Goal: Transaction & Acquisition: Purchase product/service

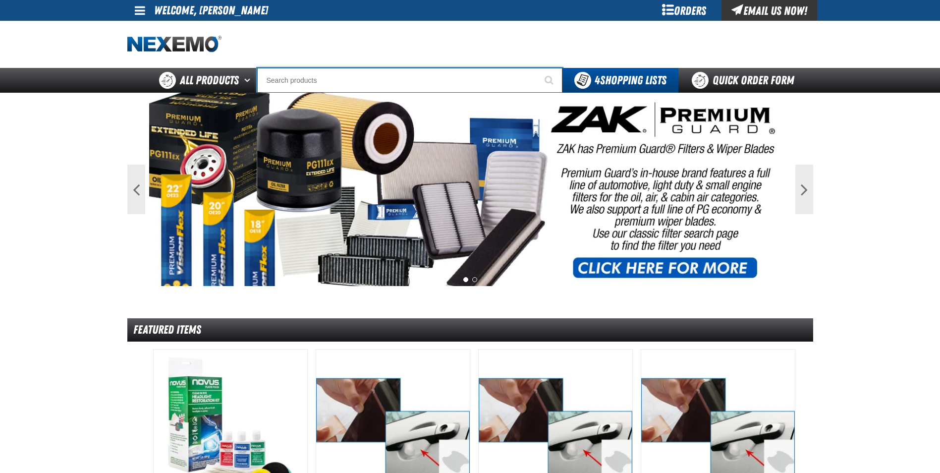
click at [318, 68] on input "Search" at bounding box center [409, 80] width 305 height 25
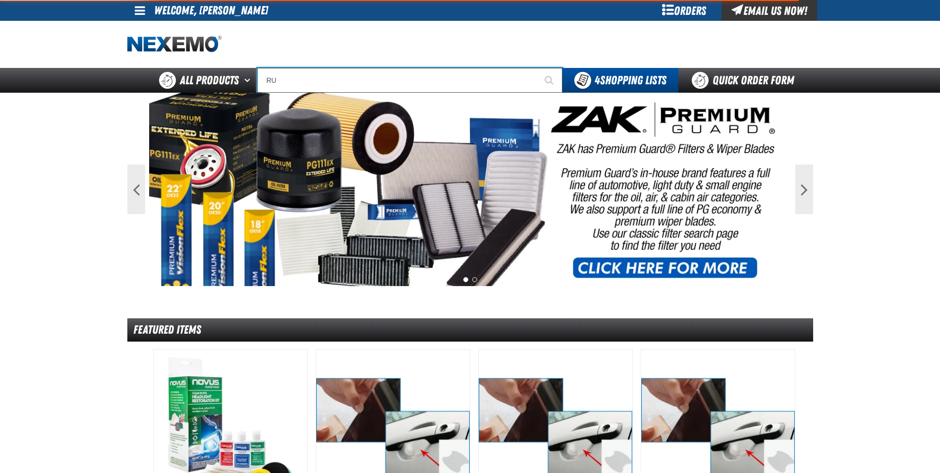
type input "RUS"
type input "RUSty Brake Plate Caliper Lubricant and Anti Seize (Sold Individually)"
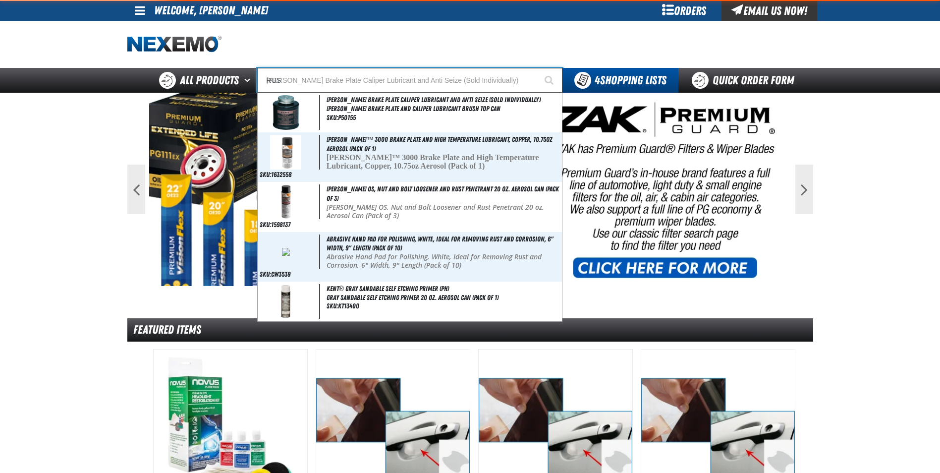
type input "RUST"
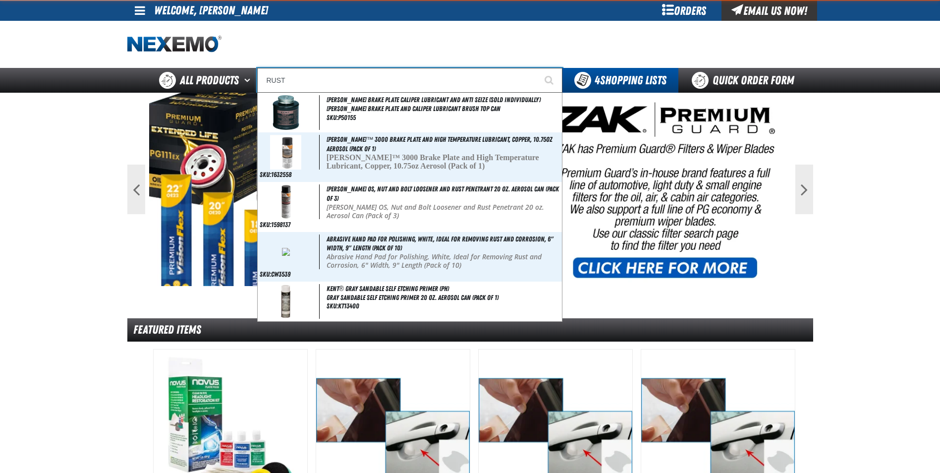
type input "RUSTy OS, Nut and Bolt Loosener and Rust Penetrant 20 oz. Aerosol Can (Pack of …"
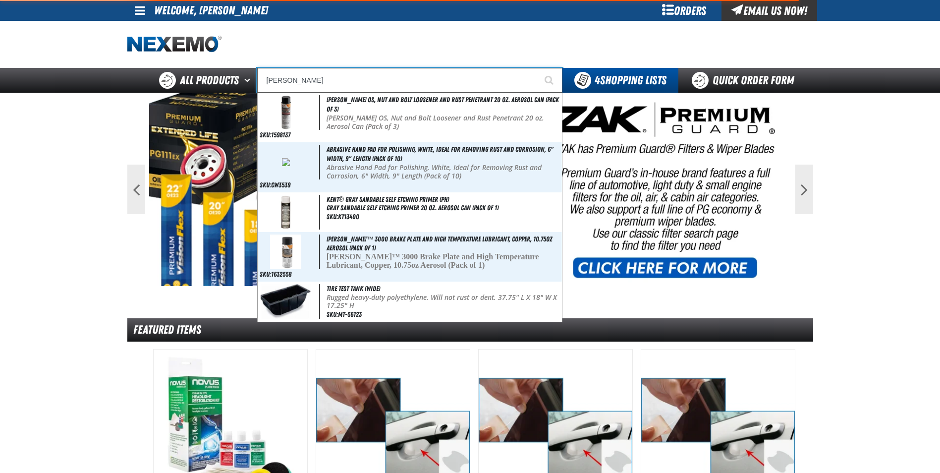
type input "RUSTY"
click at [538, 68] on button "Start Searching" at bounding box center [550, 80] width 25 height 25
type input "RUSTY Brake Plate Caliper Lubricant and Anti Seize (Sold Individually)"
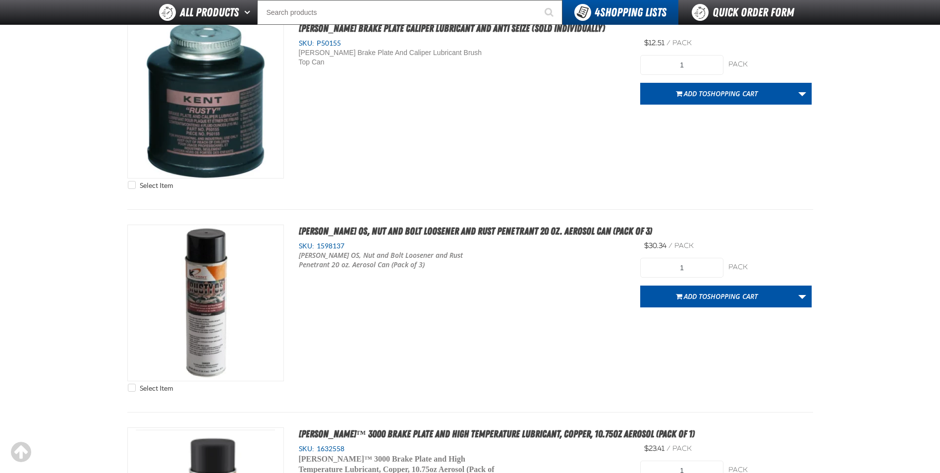
scroll to position [198, 0]
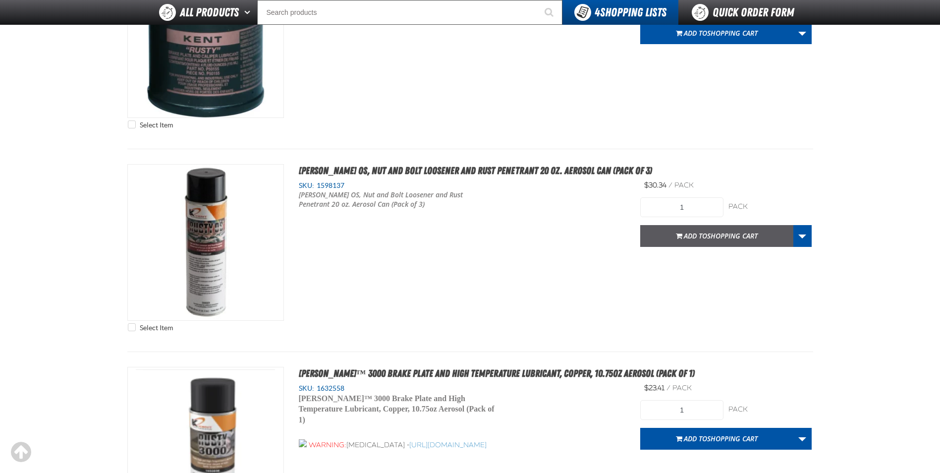
click at [688, 235] on span "Add to Shopping Cart" at bounding box center [721, 235] width 74 height 9
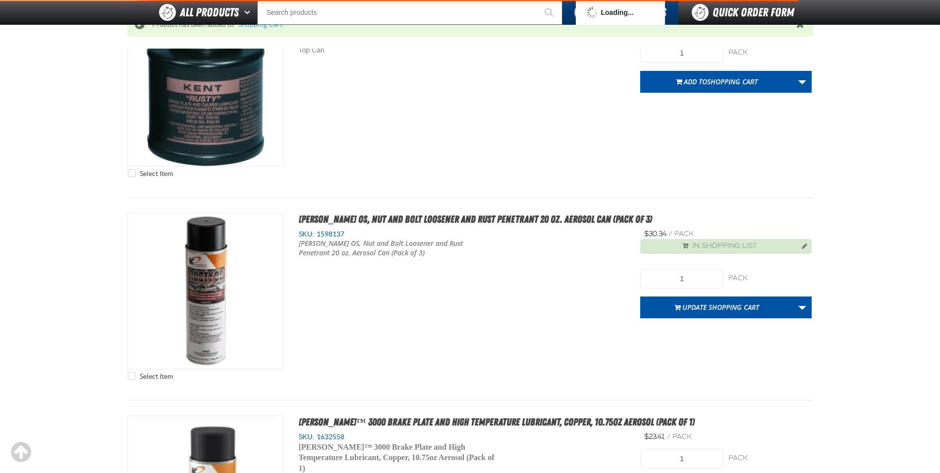
scroll to position [247, 0]
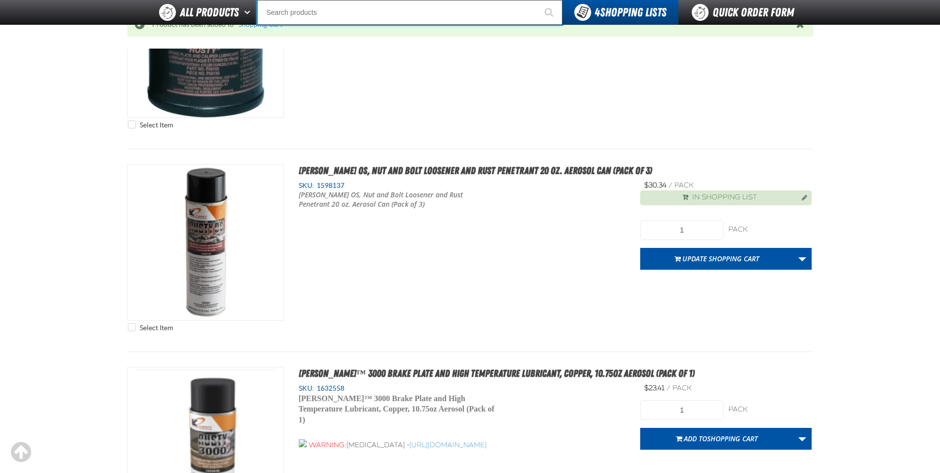
click at [300, 8] on input "Search" at bounding box center [409, 12] width 305 height 25
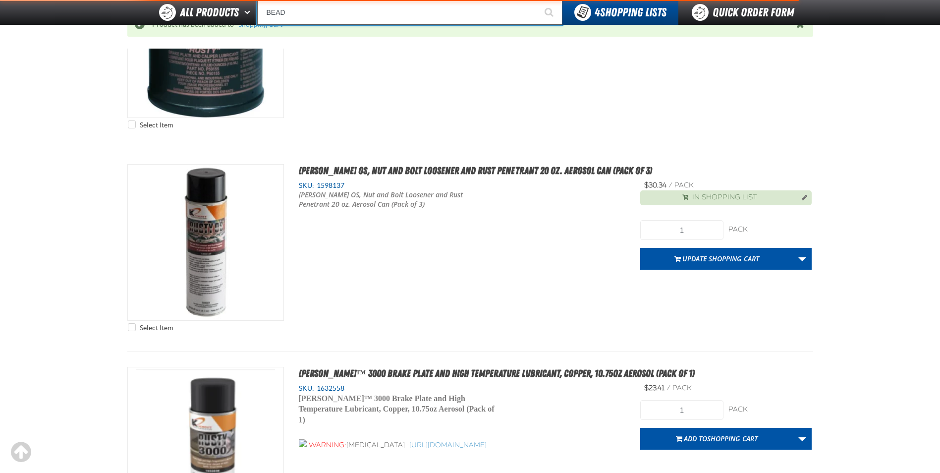
type input "BEAD"
click at [538, 0] on button "Start Searching" at bounding box center [550, 12] width 25 height 25
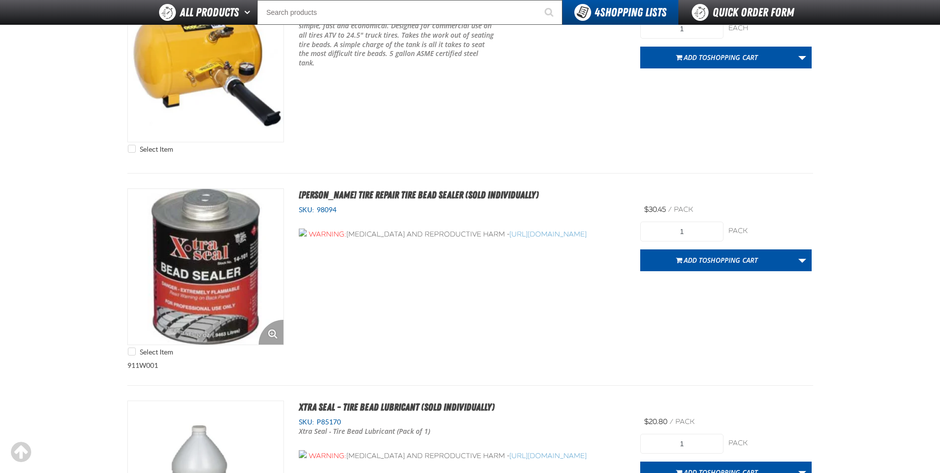
scroll to position [1190, 0]
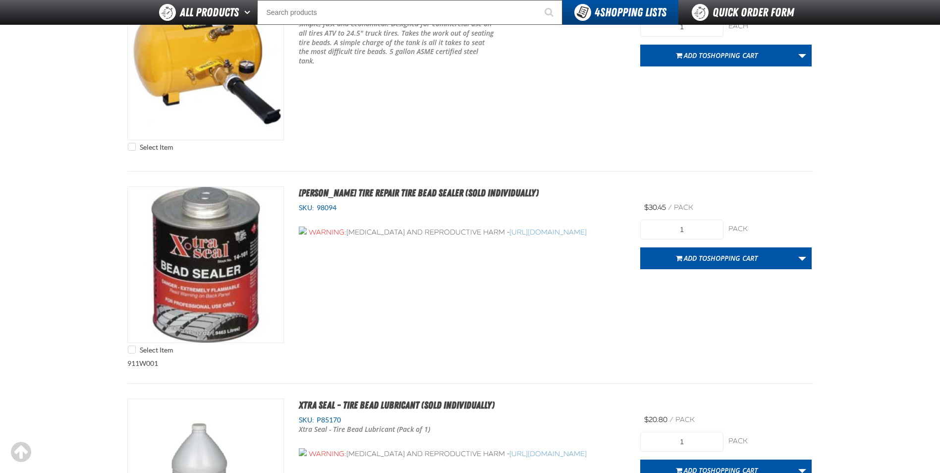
drag, startPoint x: 672, startPoint y: 209, endPoint x: 711, endPoint y: 206, distance: 39.2
click at [711, 206] on div "$30.45 / pack pack" at bounding box center [725, 207] width 171 height 9
click at [705, 260] on span "Add to Shopping Cart" at bounding box center [721, 257] width 74 height 9
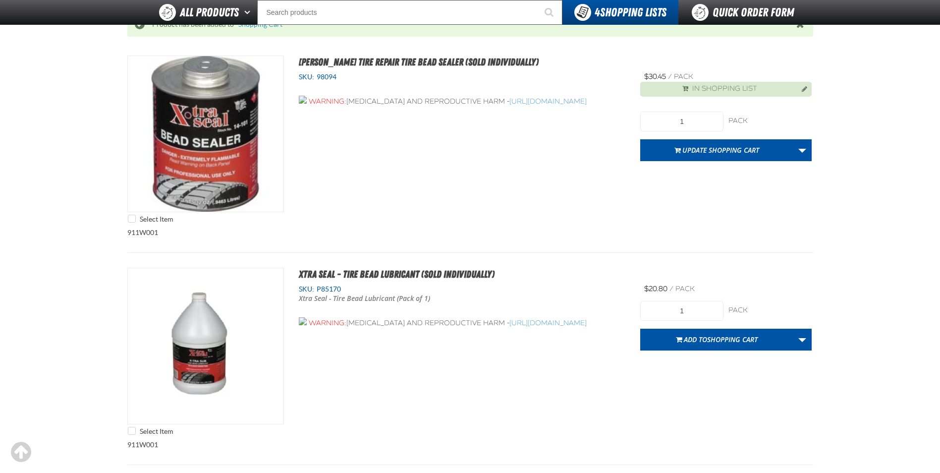
scroll to position [1387, 0]
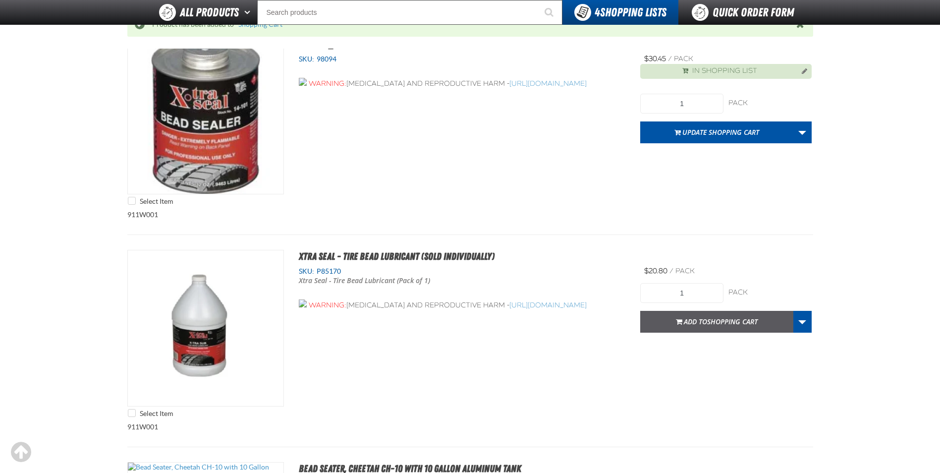
click at [714, 315] on button "Add to Shopping Cart" at bounding box center [716, 322] width 153 height 22
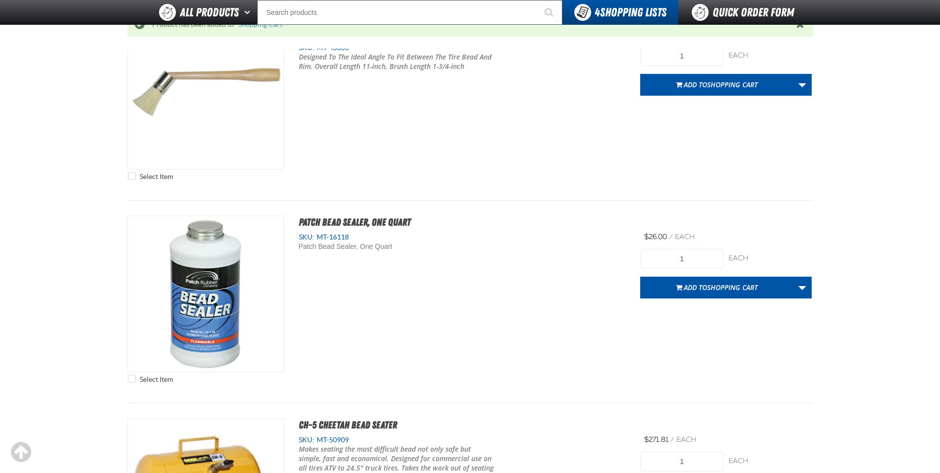
scroll to position [693, 0]
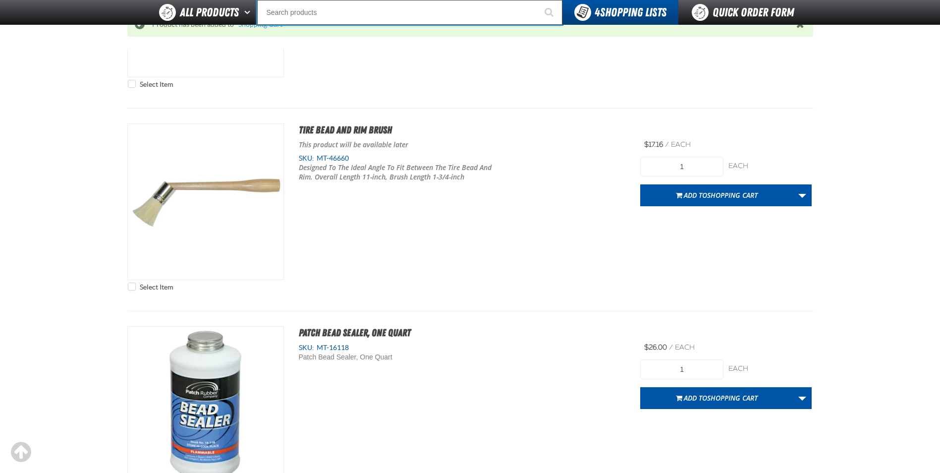
click at [348, 20] on input "Search" at bounding box center [409, 12] width 305 height 25
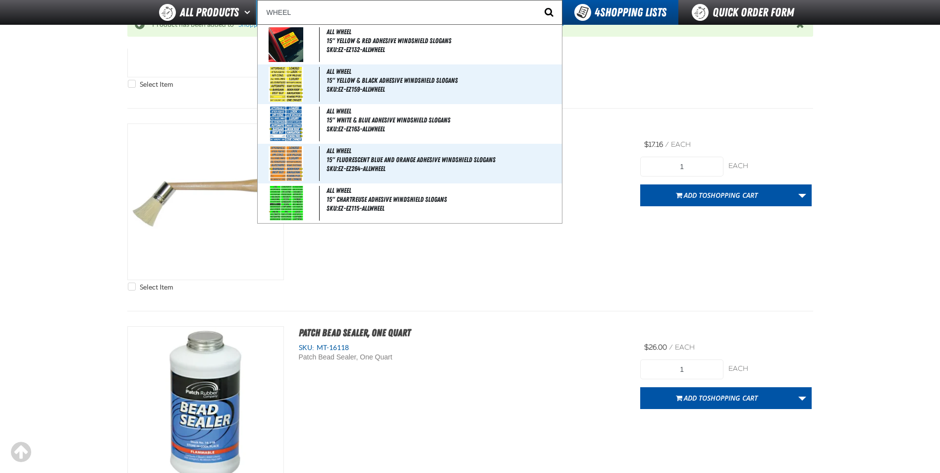
type input "WHEEL"
click at [546, 9] on span "Start Searching" at bounding box center [549, 11] width 9 height 9
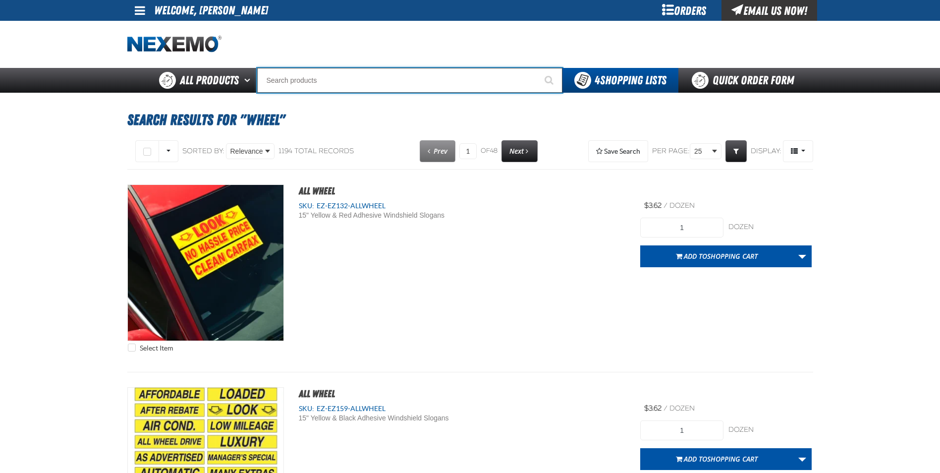
click at [352, 77] on input "Search" at bounding box center [409, 80] width 305 height 25
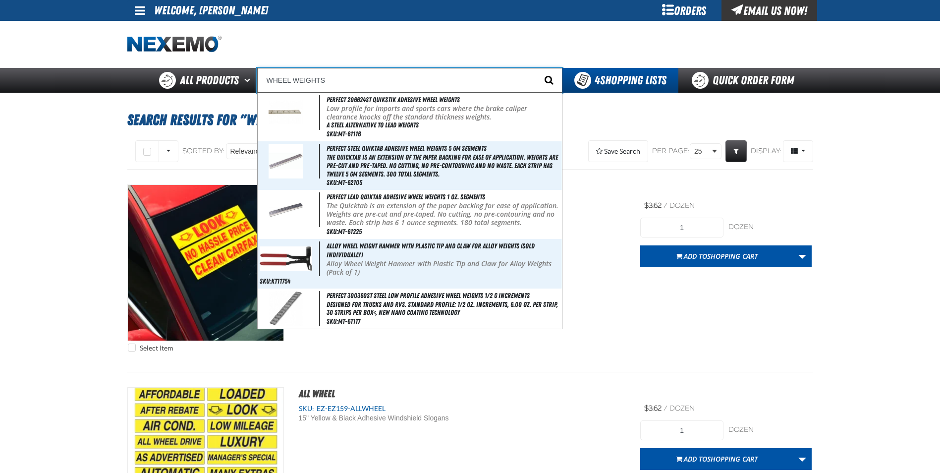
type input "WHEEL WEIGHTS"
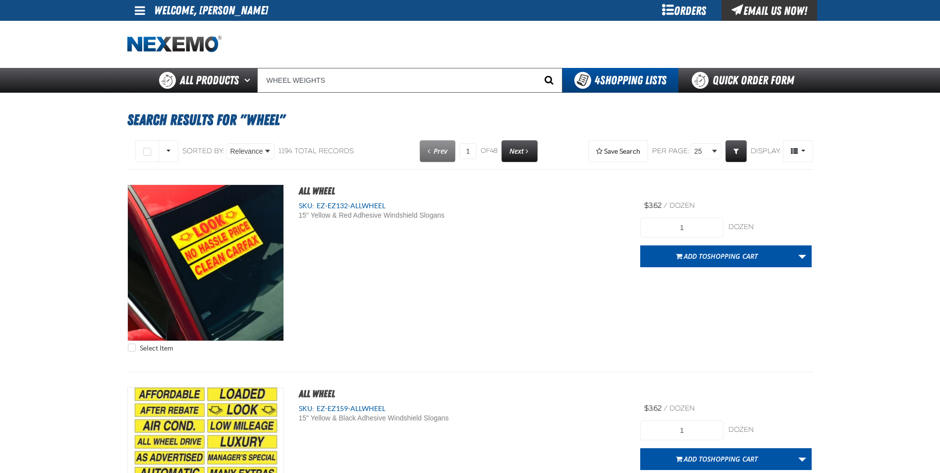
click at [545, 82] on span "Start Searching" at bounding box center [549, 79] width 9 height 9
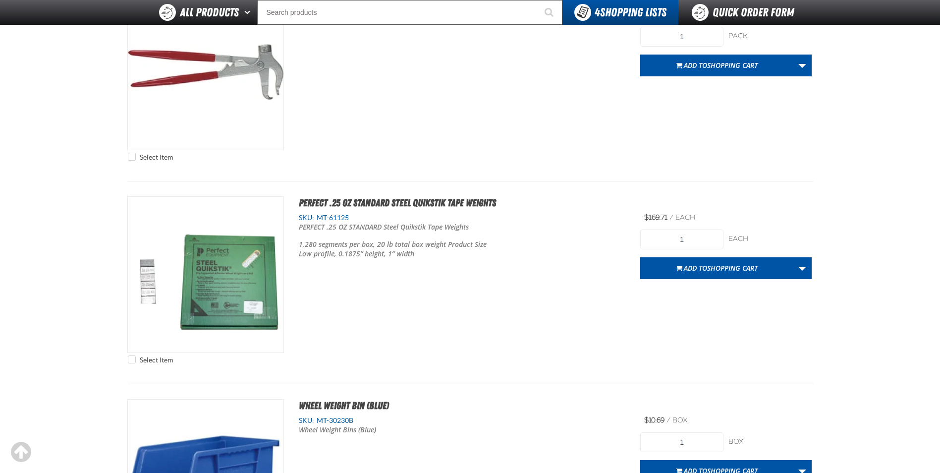
scroll to position [1190, 0]
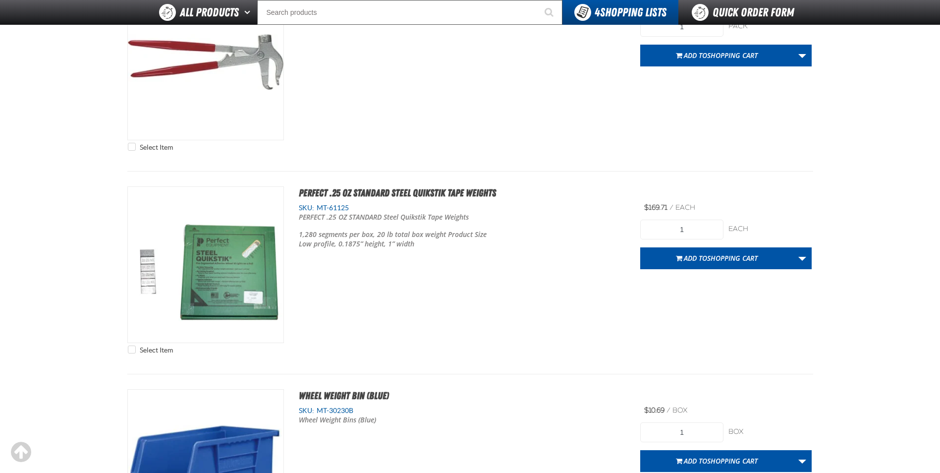
click at [737, 260] on span "Shopping Cart" at bounding box center [732, 257] width 51 height 9
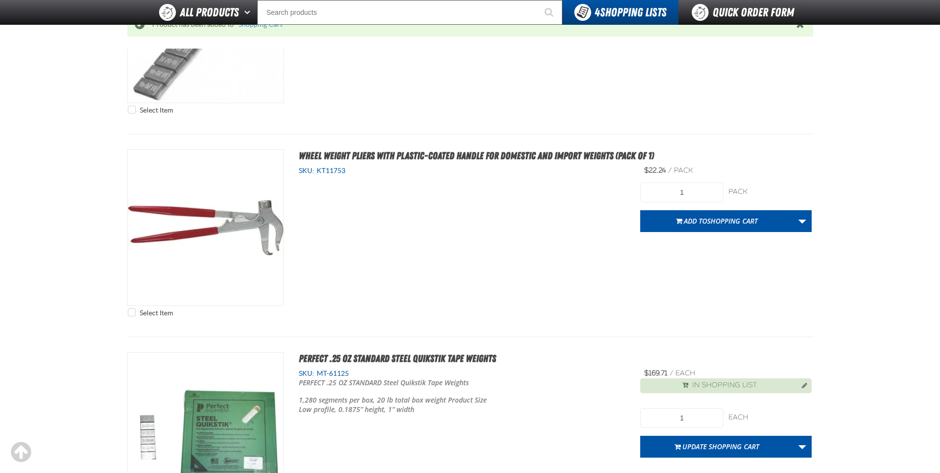
scroll to position [1089, 0]
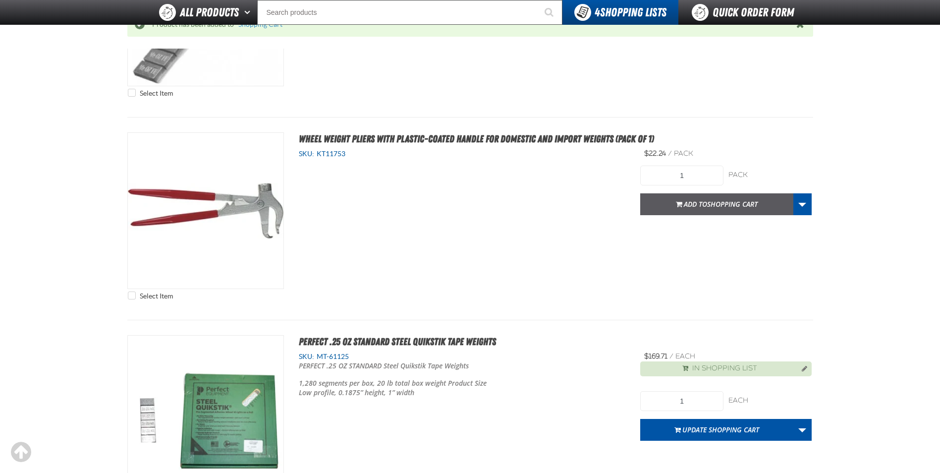
click at [688, 206] on span "Add to Shopping Cart" at bounding box center [721, 203] width 74 height 9
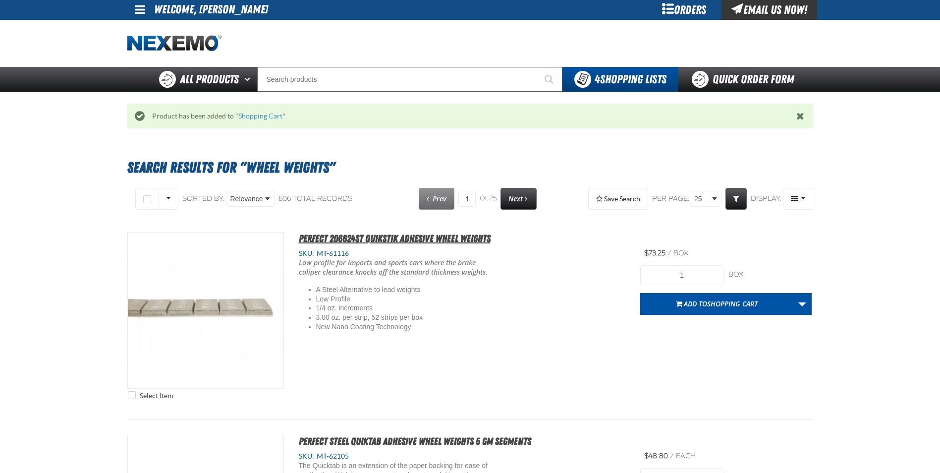
scroll to position [0, 0]
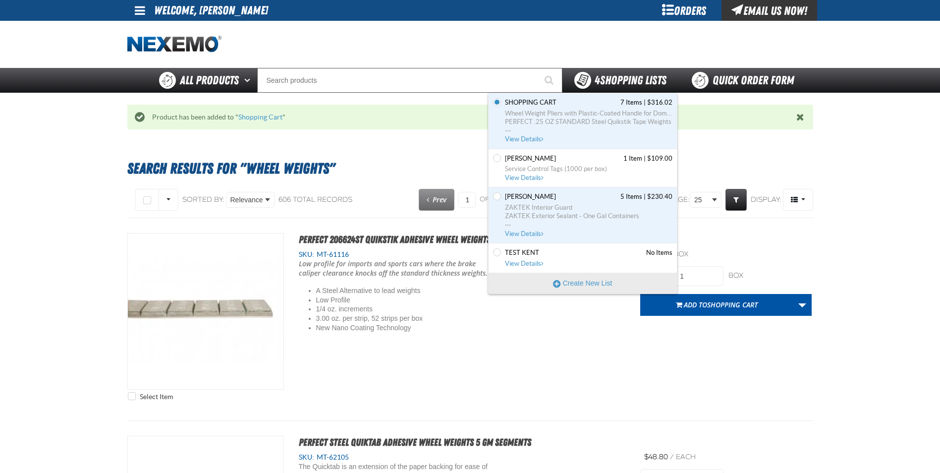
click at [627, 88] on div "4 Shopping Lists" at bounding box center [620, 80] width 92 height 17
click at [526, 104] on span "Shopping Cart" at bounding box center [531, 102] width 52 height 9
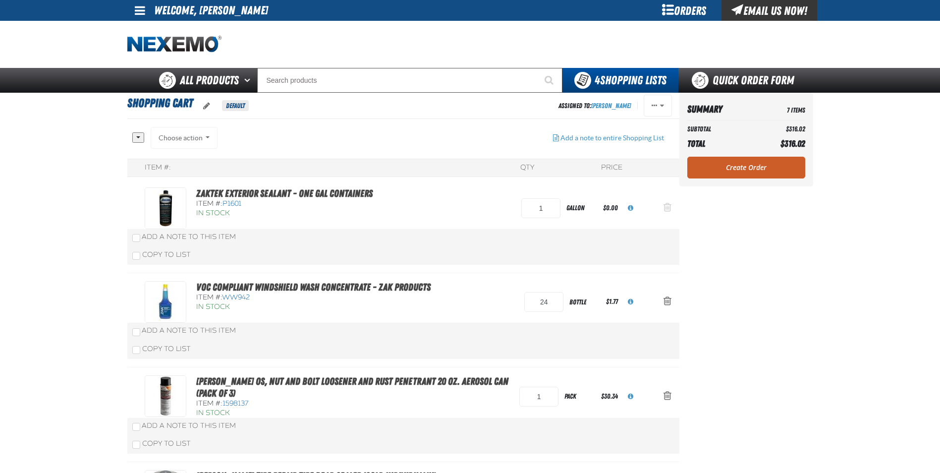
click at [667, 205] on span "Action Remove ZAKTEK Exterior Sealant - One Gal Containers from Shopping Cart" at bounding box center [668, 207] width 8 height 10
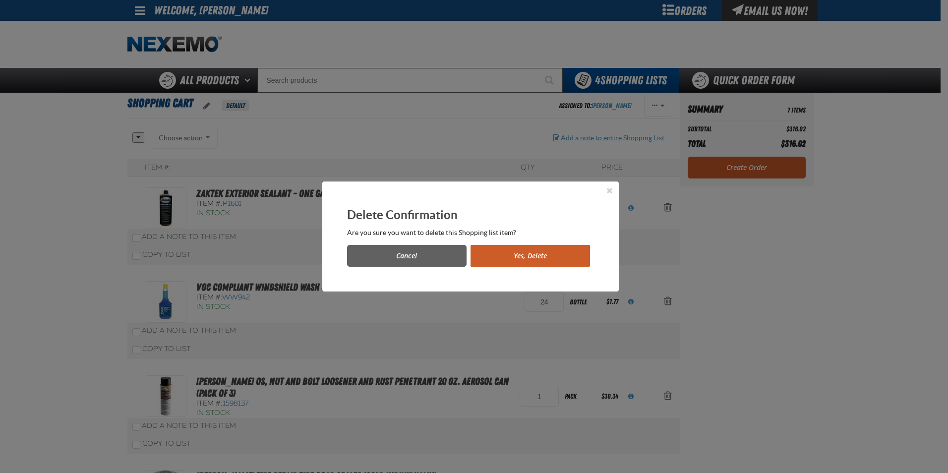
click at [540, 249] on button "Yes, Delete" at bounding box center [529, 256] width 119 height 22
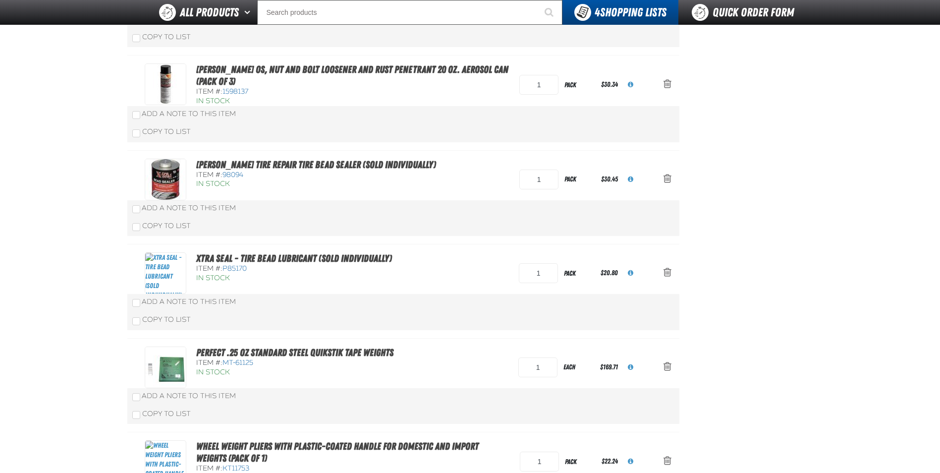
scroll to position [1, 0]
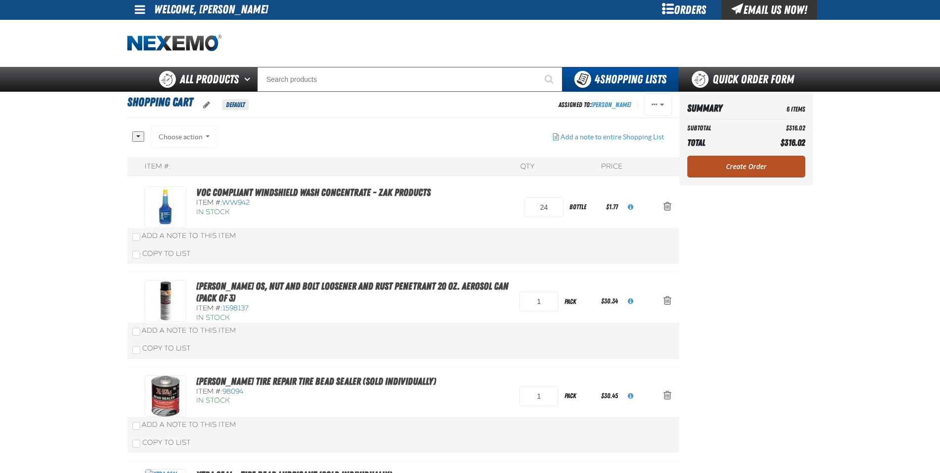
click at [732, 161] on link "Create Order" at bounding box center [746, 167] width 118 height 22
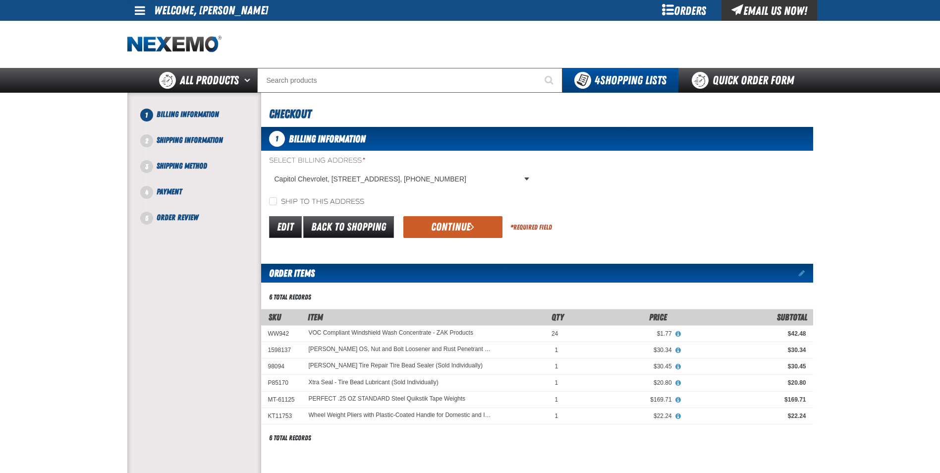
click at [439, 215] on div "Edit Back to Shopping Continue * Required Field" at bounding box center [537, 227] width 552 height 25
click at [439, 217] on button "Continue" at bounding box center [452, 227] width 99 height 22
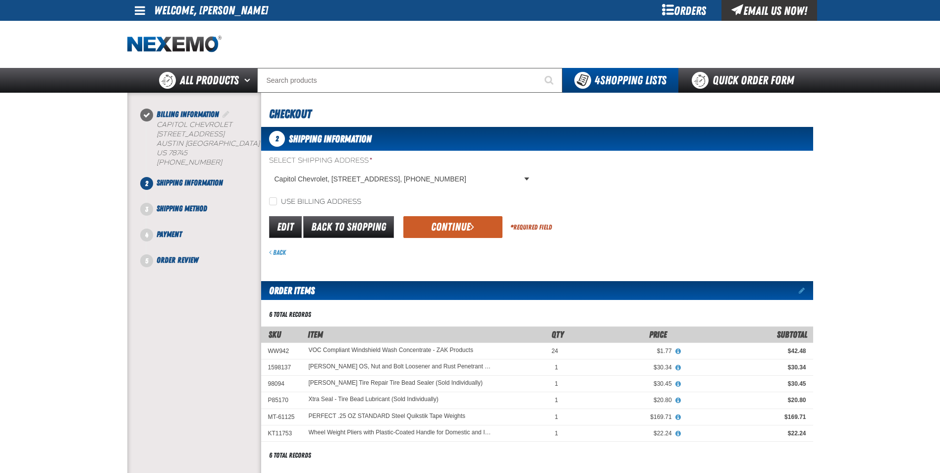
click at [441, 220] on button "Continue" at bounding box center [452, 227] width 99 height 22
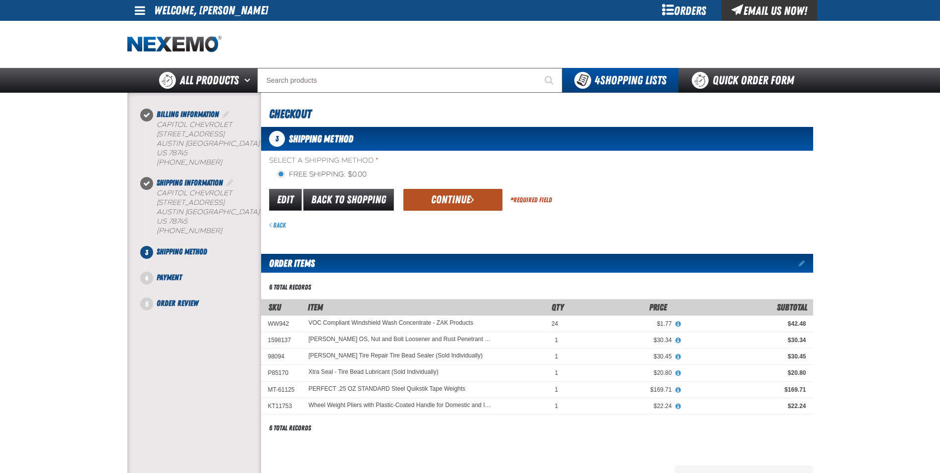
click at [451, 201] on button "Continue" at bounding box center [452, 200] width 99 height 22
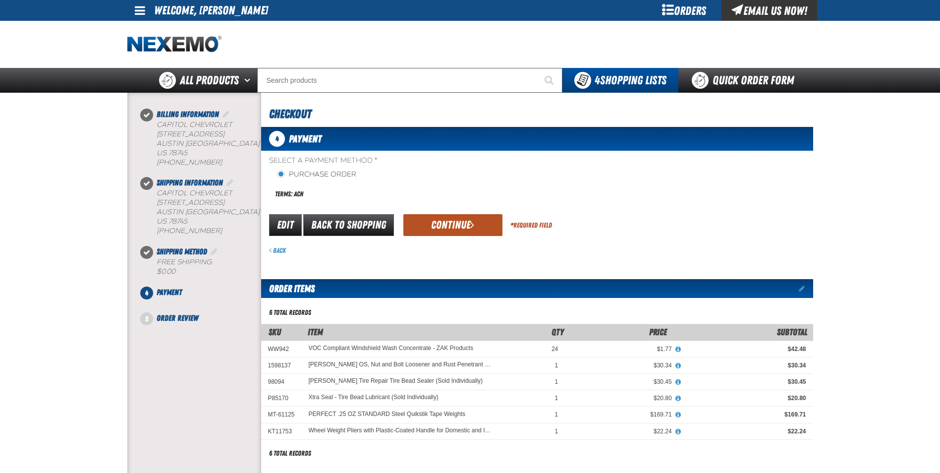
click at [467, 225] on button "Continue" at bounding box center [452, 225] width 99 height 22
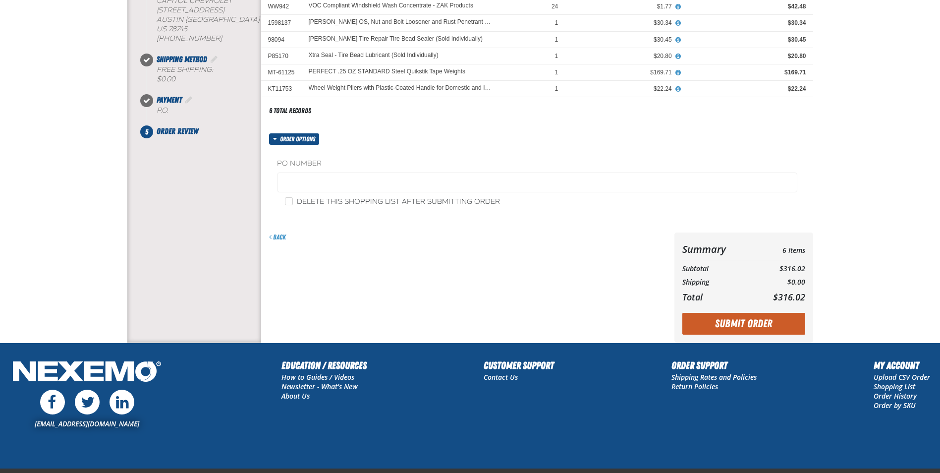
scroll to position [198, 0]
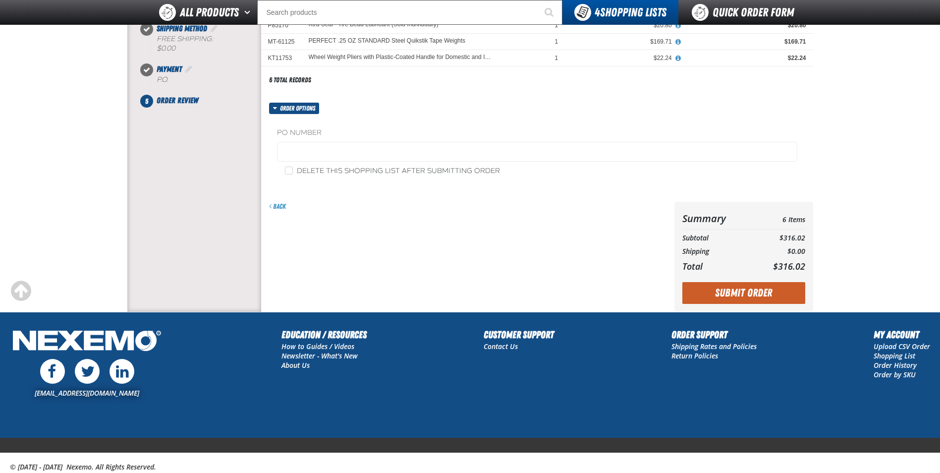
click at [719, 289] on button "Submit Order" at bounding box center [743, 293] width 123 height 22
